Goal: Check status

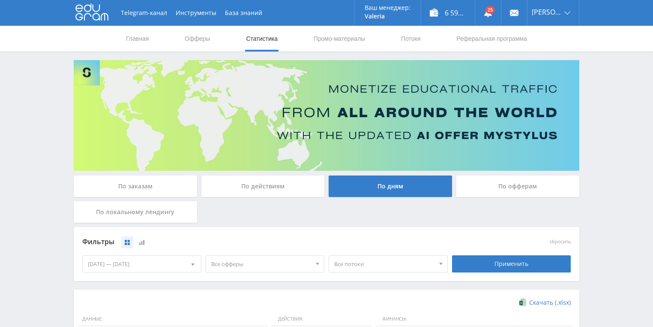
scroll to position [234, 0]
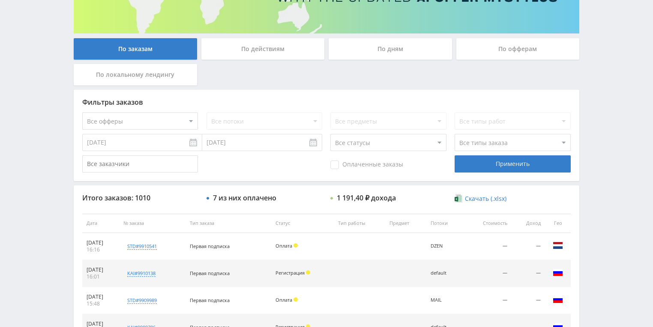
click at [243, 57] on div "По действиям" at bounding box center [262, 48] width 123 height 21
click at [0, 0] on input "По действиям" at bounding box center [0, 0] width 0 height 0
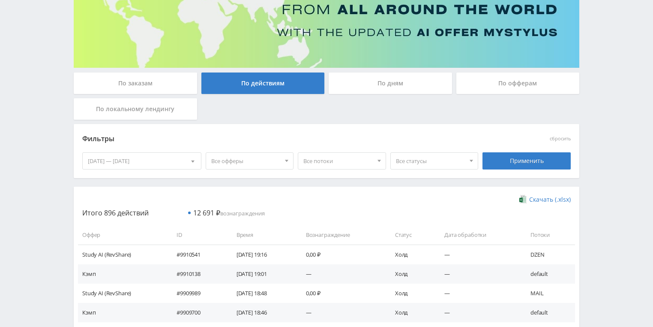
click at [395, 77] on div "По дням" at bounding box center [390, 82] width 123 height 21
click at [0, 0] on input "По дням" at bounding box center [0, 0] width 0 height 0
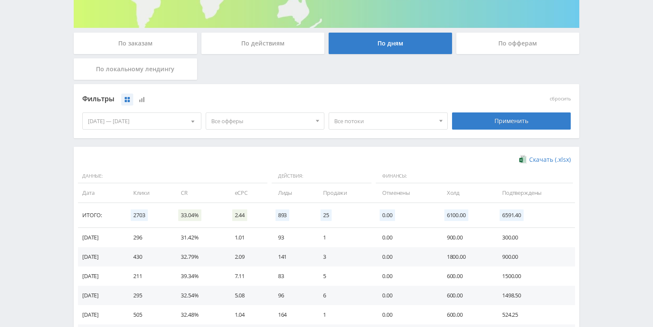
scroll to position [171, 0]
